Goal: Task Accomplishment & Management: Manage account settings

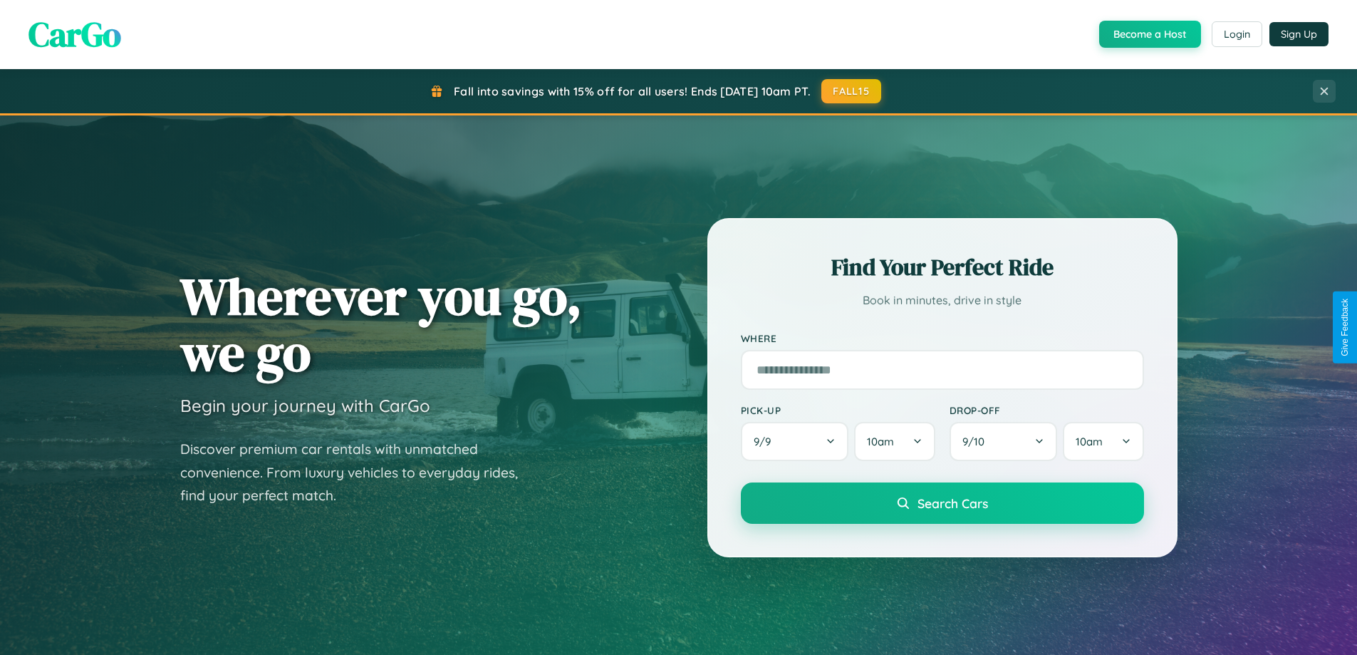
scroll to position [2742, 0]
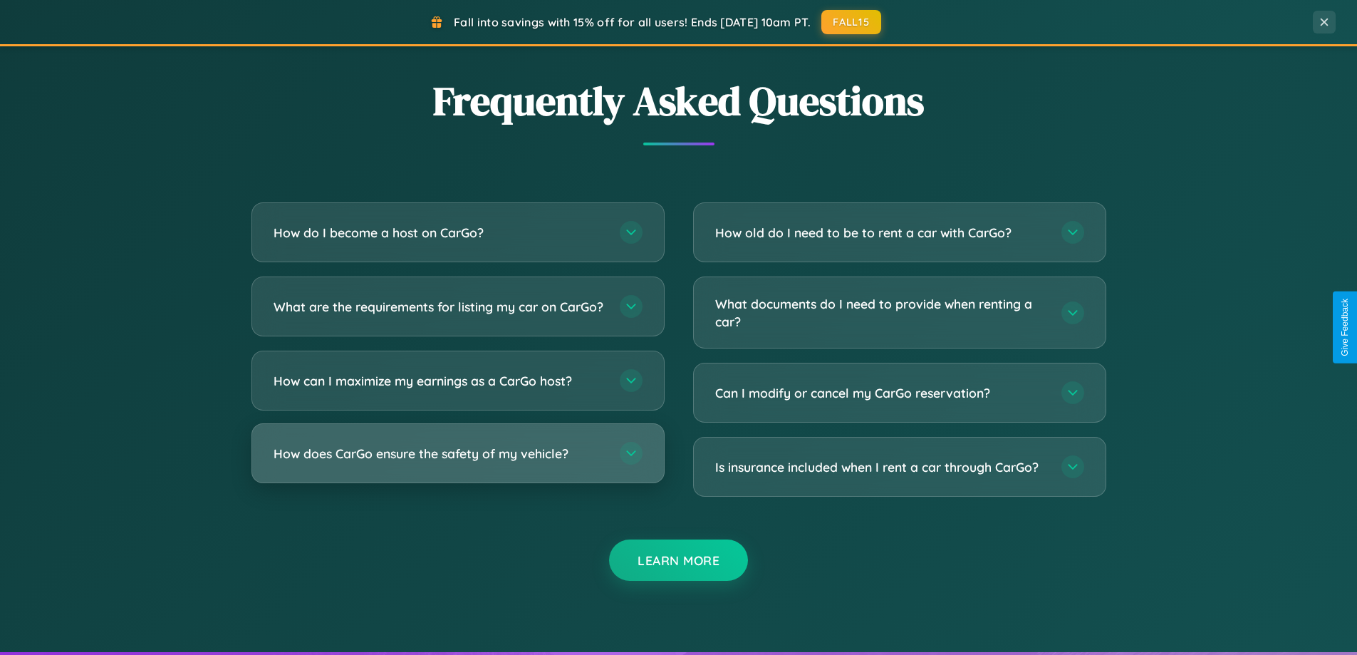
click at [457, 462] on h3 "How does CarGo ensure the safety of my vehicle?" at bounding box center [440, 454] width 332 height 18
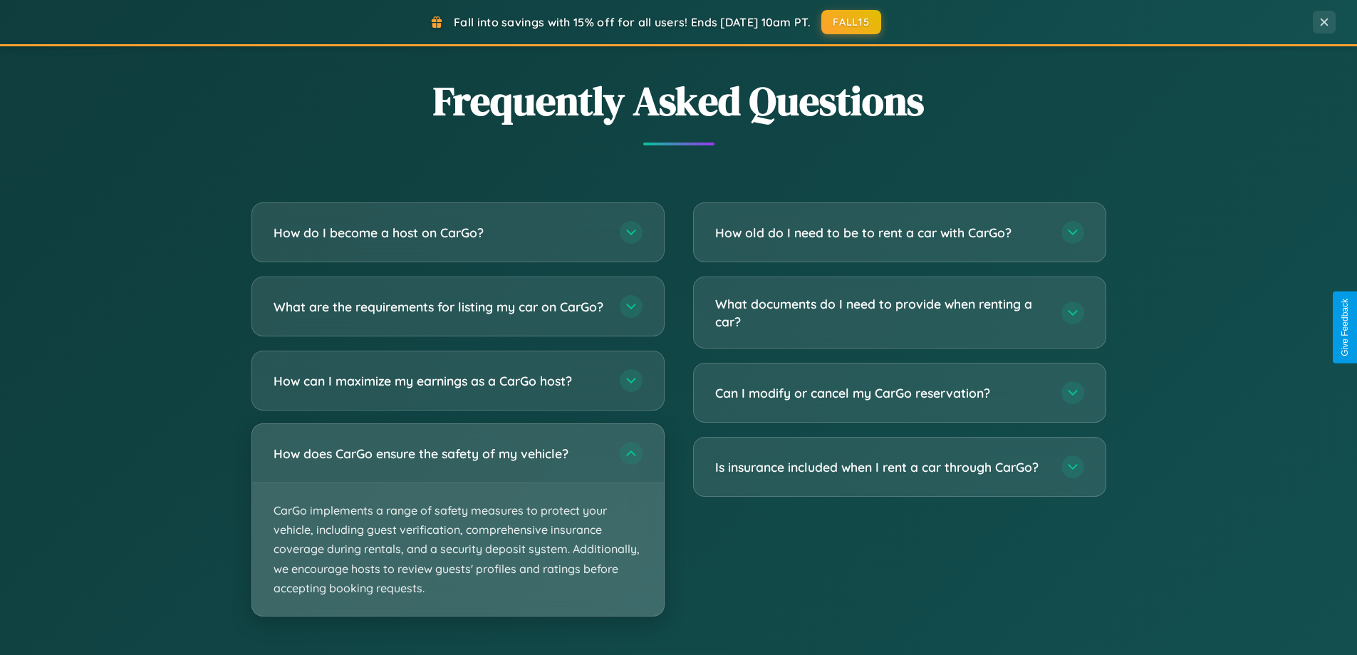
click at [457, 532] on p "CarGo implements a range of safety measures to protect your vehicle, including …" at bounding box center [458, 549] width 412 height 133
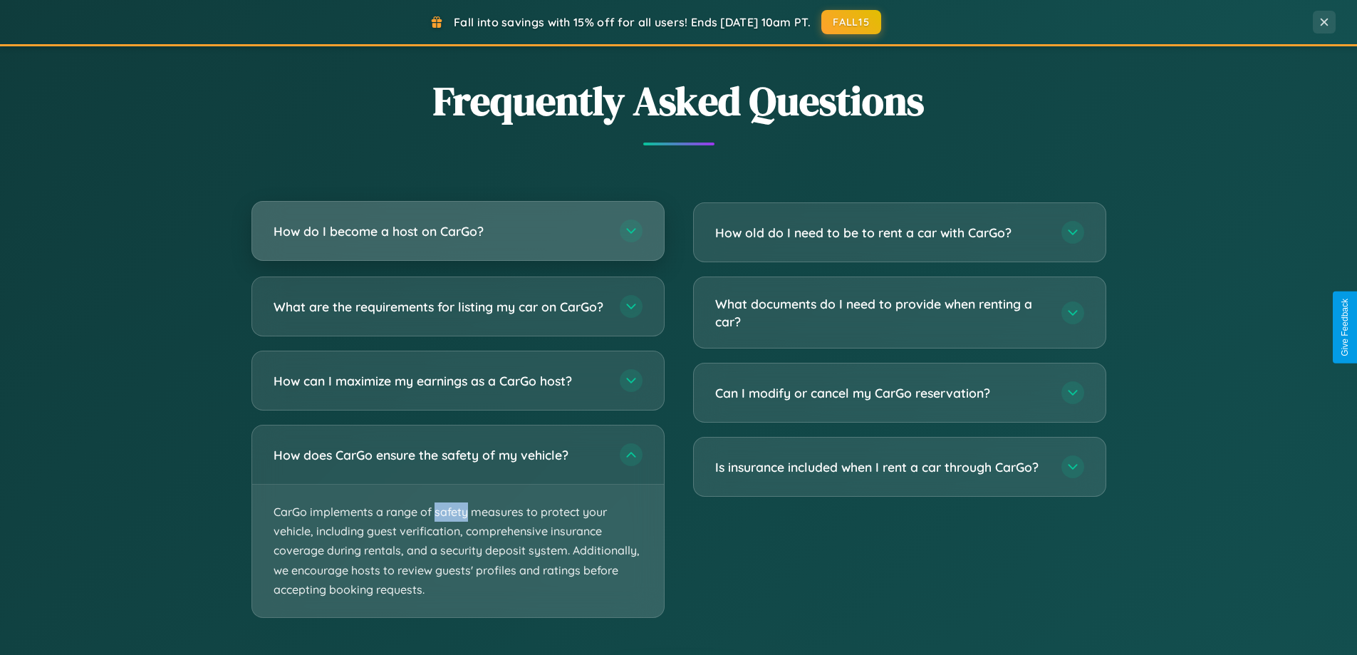
click at [457, 232] on h3 "How do I become a host on CarGo?" at bounding box center [440, 231] width 332 height 18
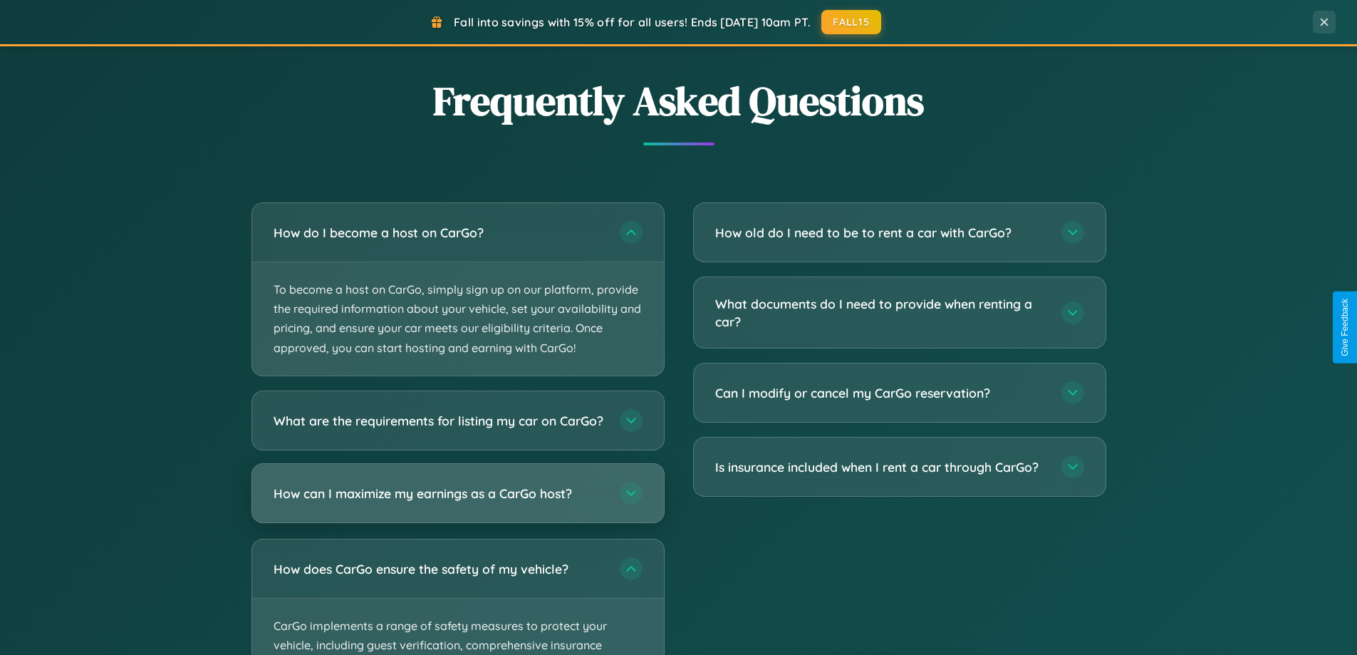
click at [457, 502] on h3 "How can I maximize my earnings as a CarGo host?" at bounding box center [440, 493] width 332 height 18
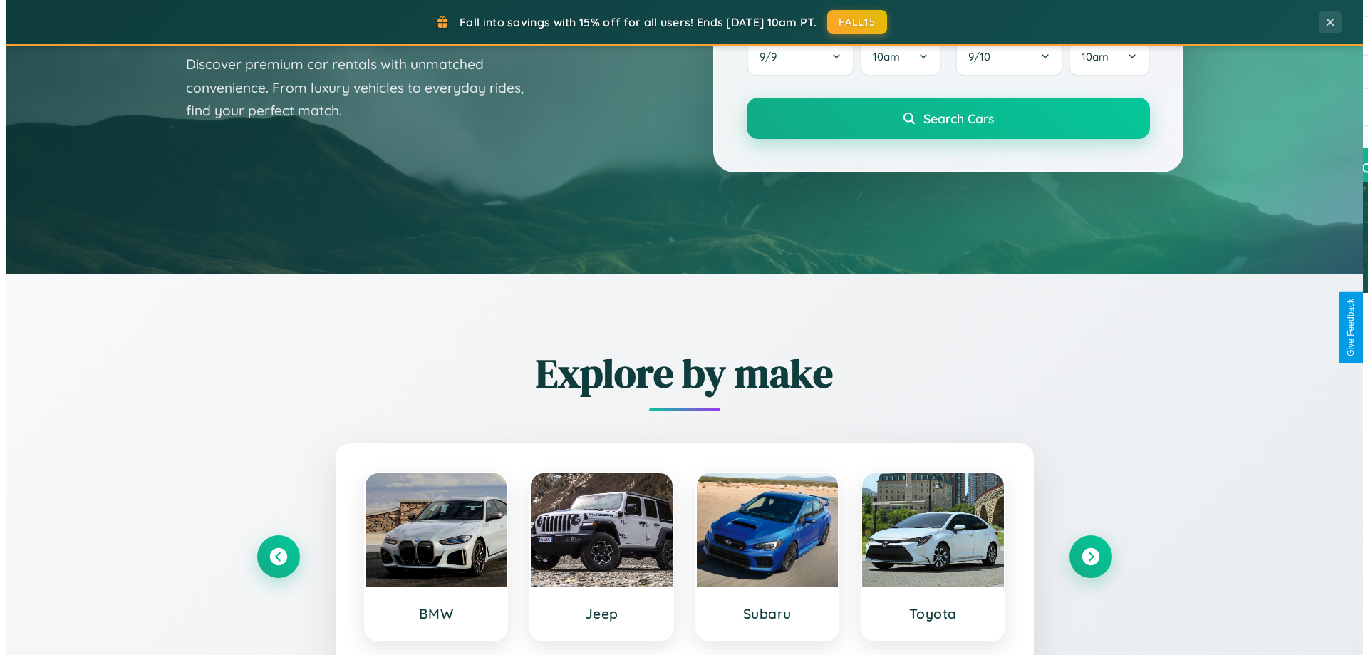
scroll to position [0, 0]
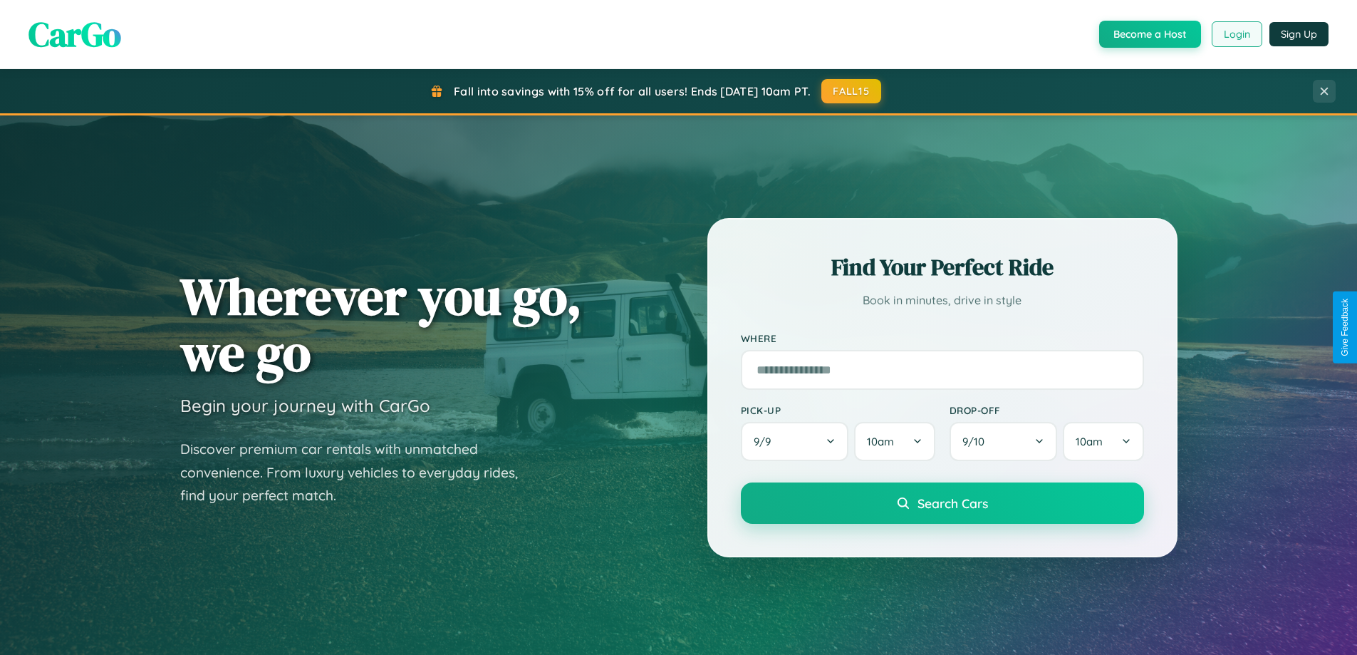
click at [1236, 34] on button "Login" at bounding box center [1237, 34] width 51 height 26
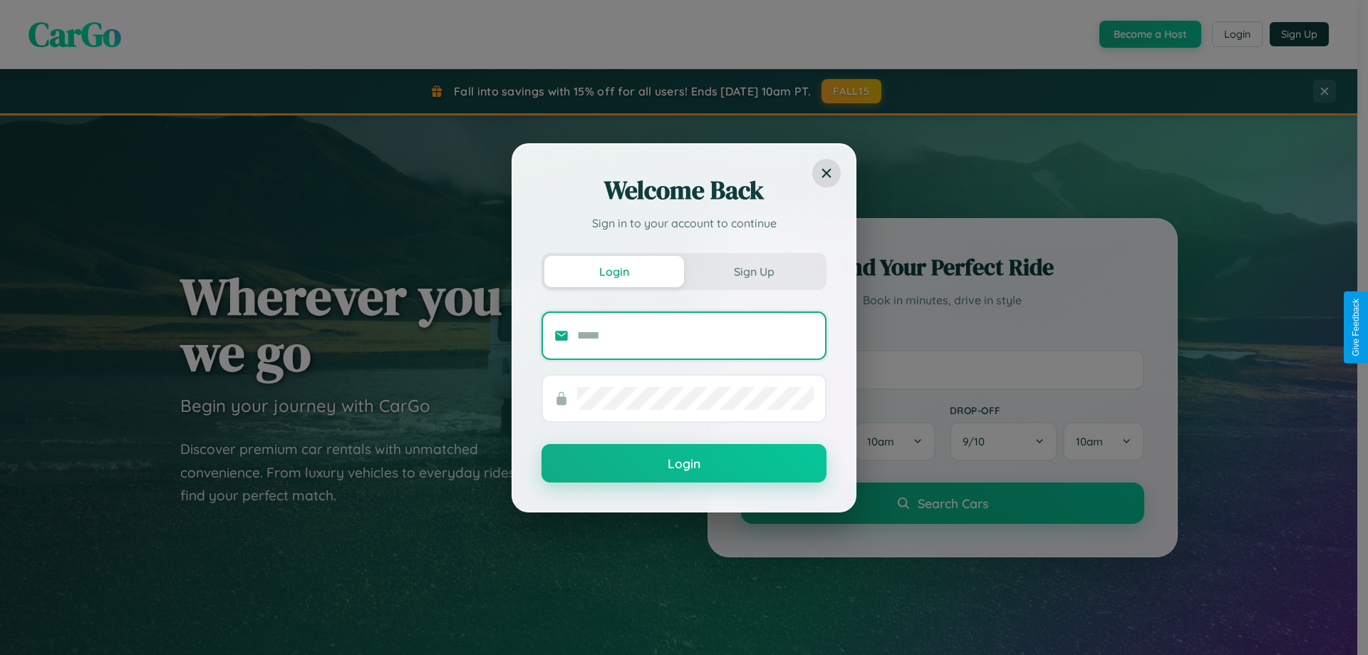
click at [695, 335] on input "text" at bounding box center [695, 335] width 237 height 23
type input "**********"
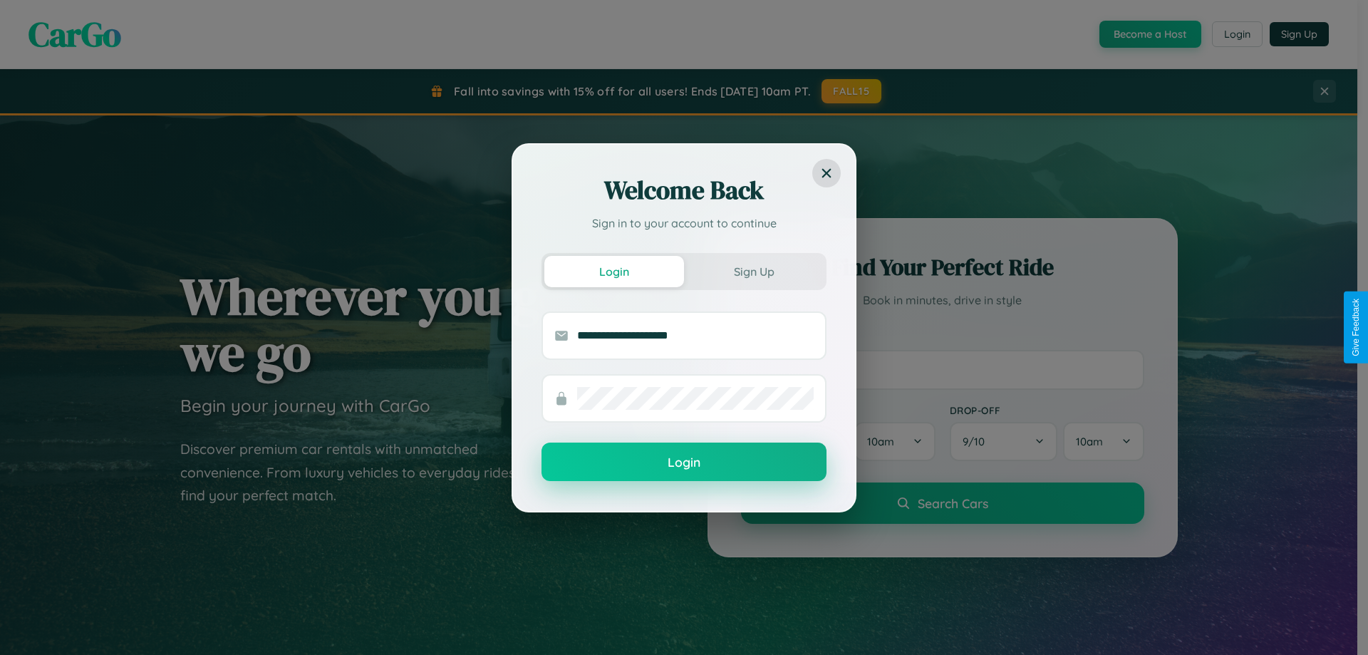
click at [684, 462] on button "Login" at bounding box center [684, 461] width 285 height 38
